Goal: Find specific page/section: Find specific page/section

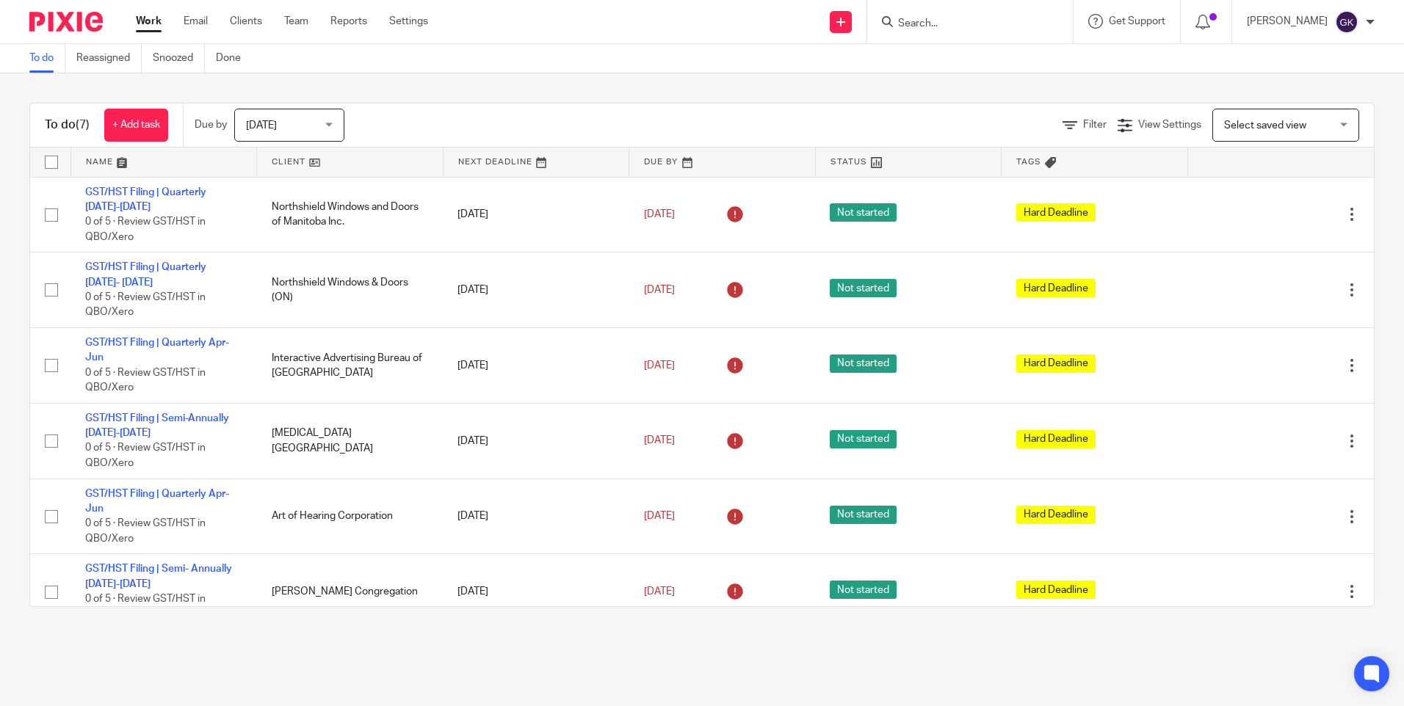
click at [965, 28] on input "Search" at bounding box center [962, 24] width 132 height 13
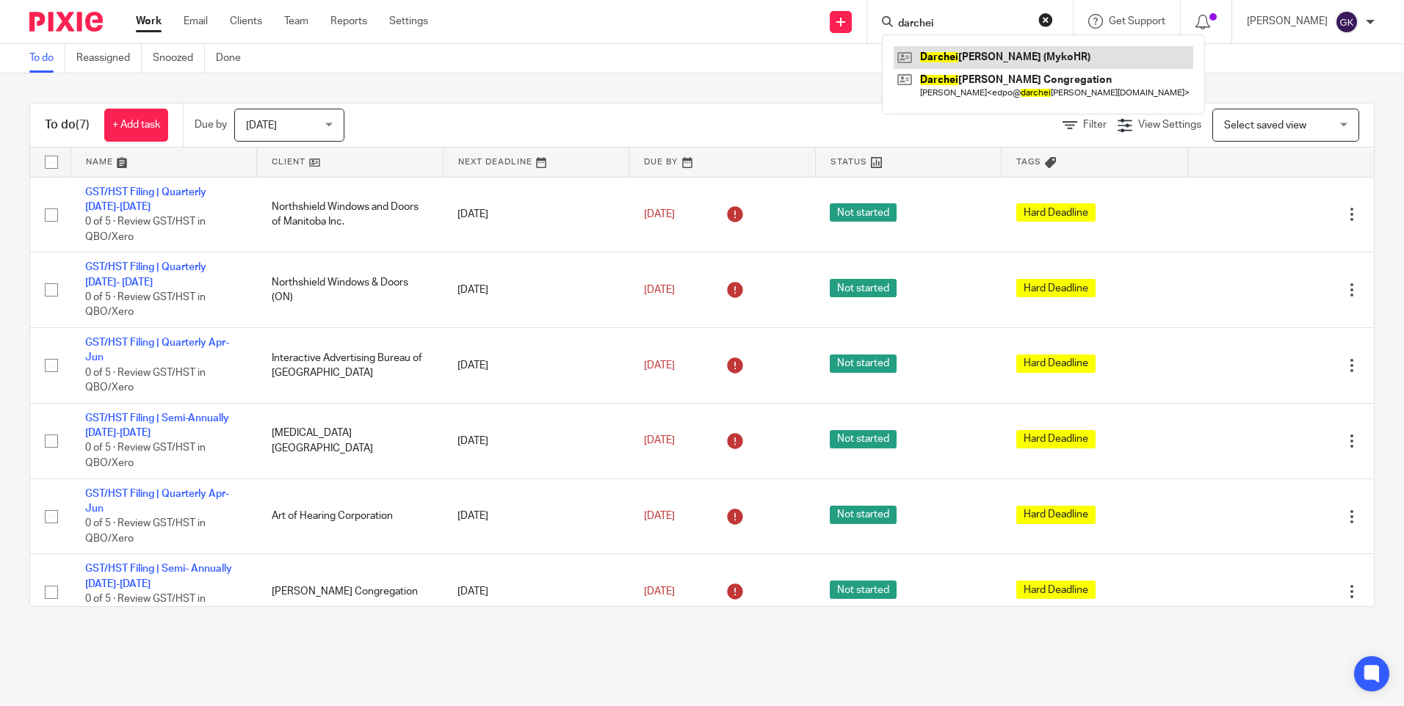
type input "darchei"
click at [1010, 46] on link at bounding box center [1043, 57] width 300 height 22
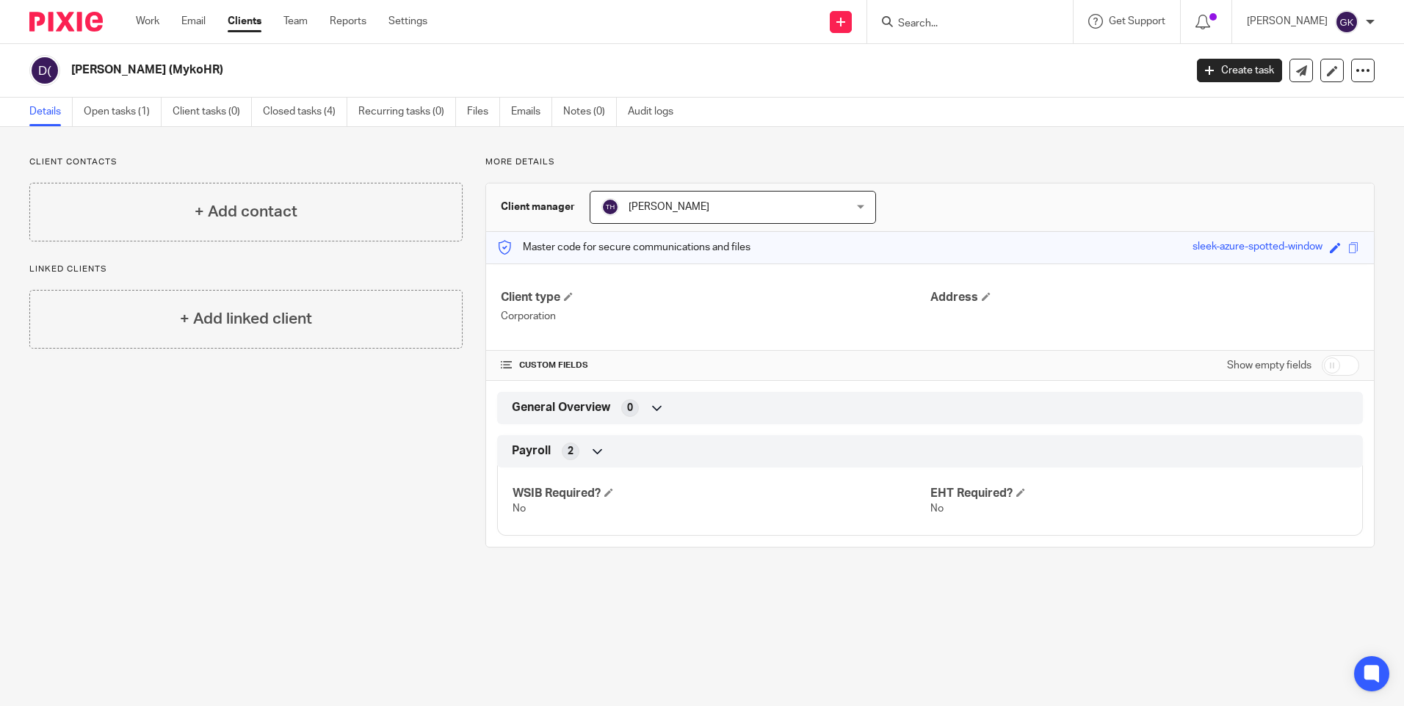
click at [1028, 21] on input "Search" at bounding box center [962, 24] width 132 height 13
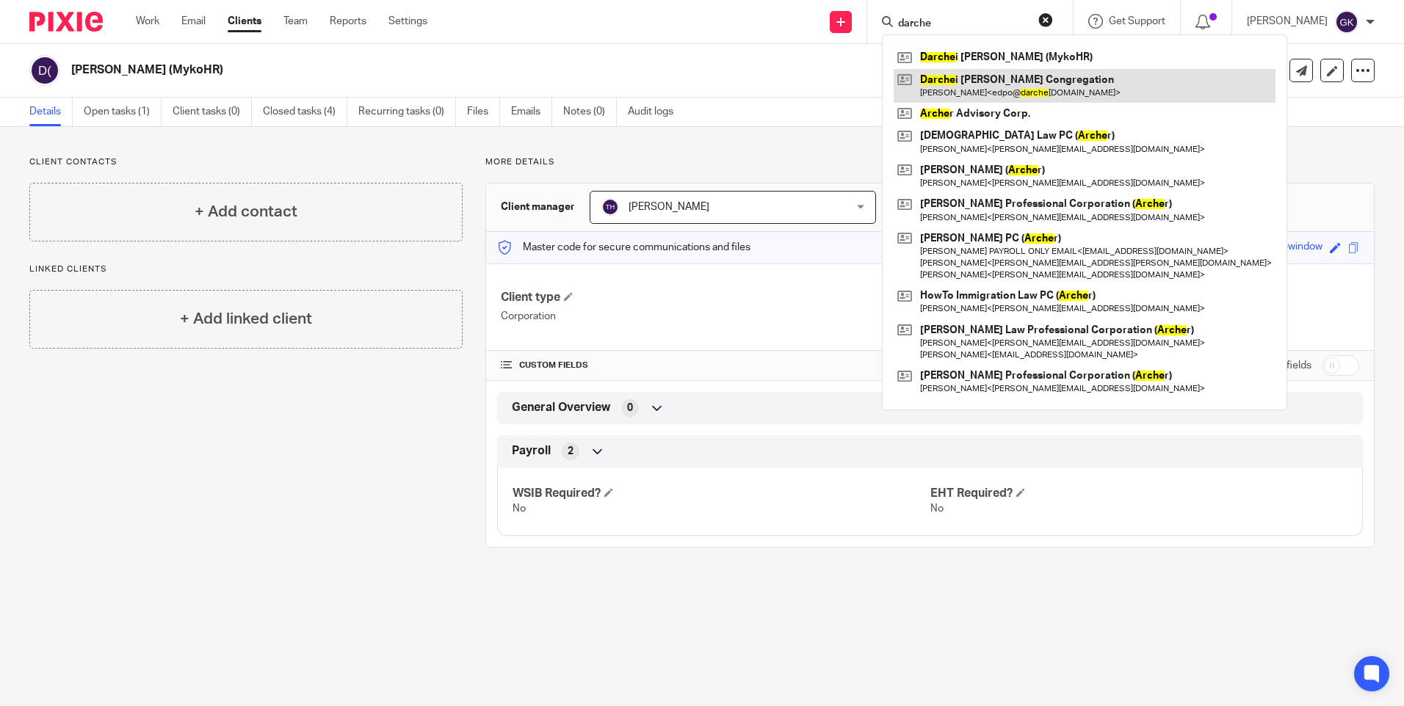
type input "darche"
click at [971, 84] on link at bounding box center [1084, 86] width 382 height 34
